Goal: Task Accomplishment & Management: Complete application form

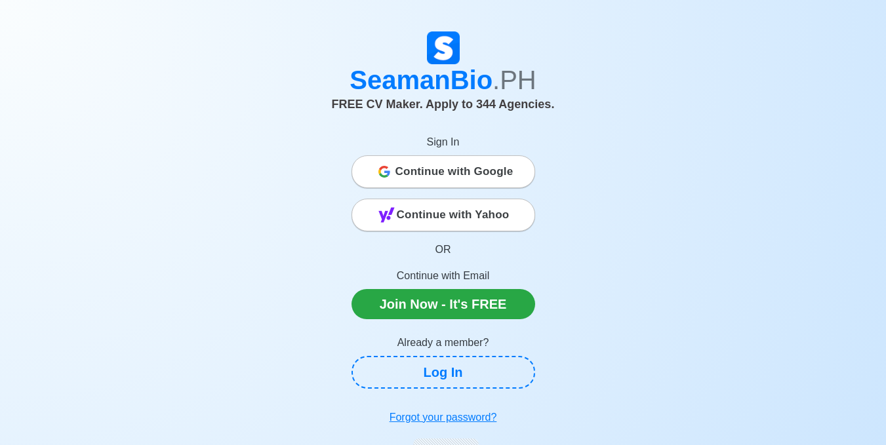
click at [485, 166] on span "Continue with Google" at bounding box center [454, 172] width 118 height 26
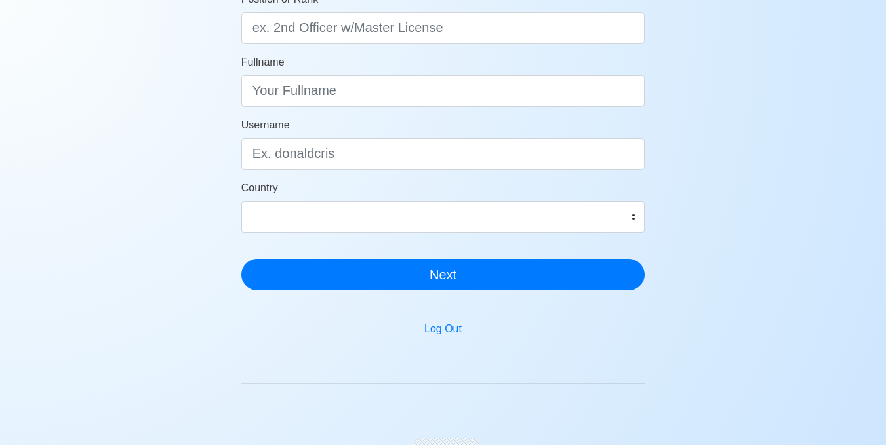
scroll to position [131, 0]
